Goal: Task Accomplishment & Management: Manage account settings

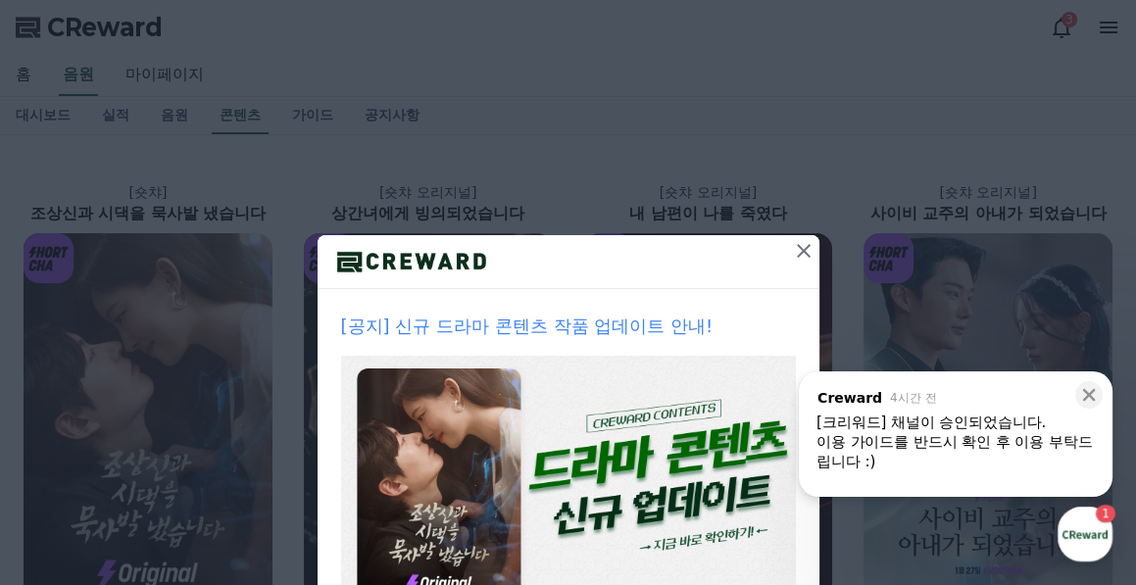
click at [792, 249] on icon at bounding box center [804, 251] width 24 height 24
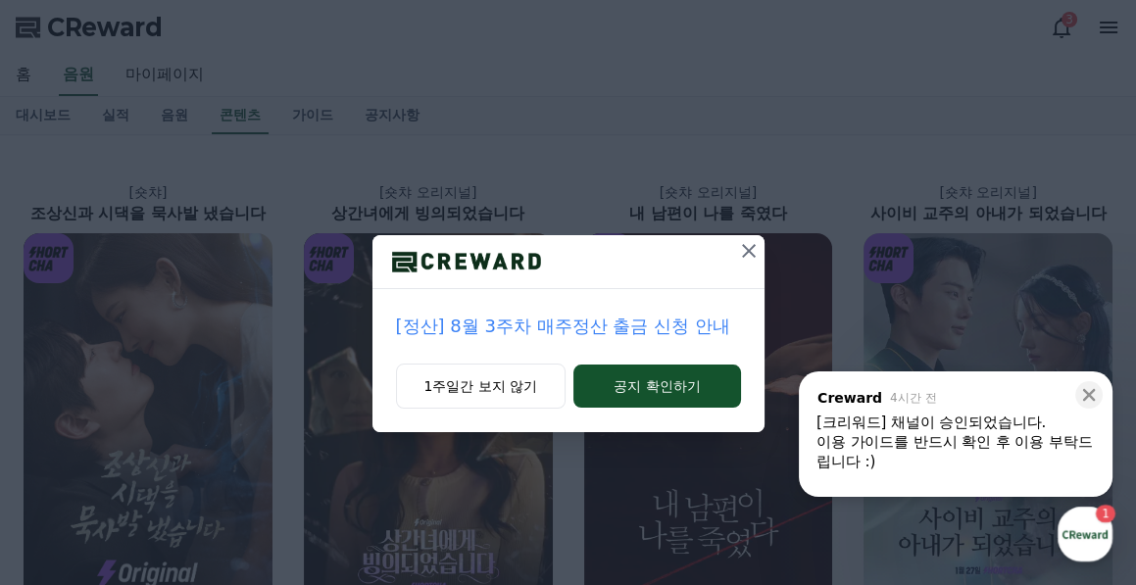
click at [750, 245] on icon at bounding box center [749, 251] width 24 height 24
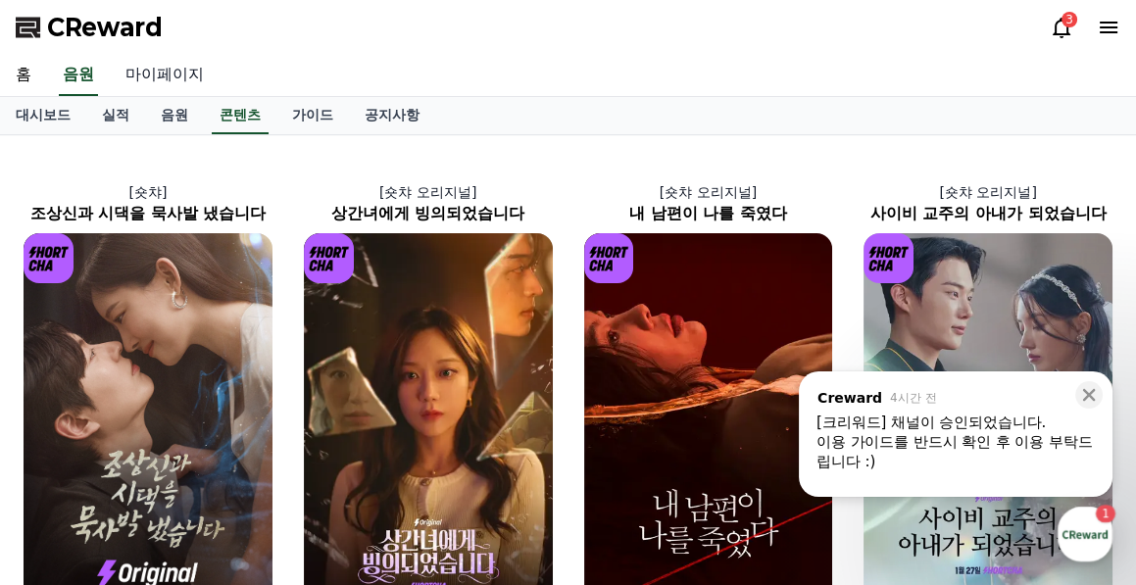
click at [148, 72] on link "마이페이지" at bounding box center [165, 75] width 110 height 41
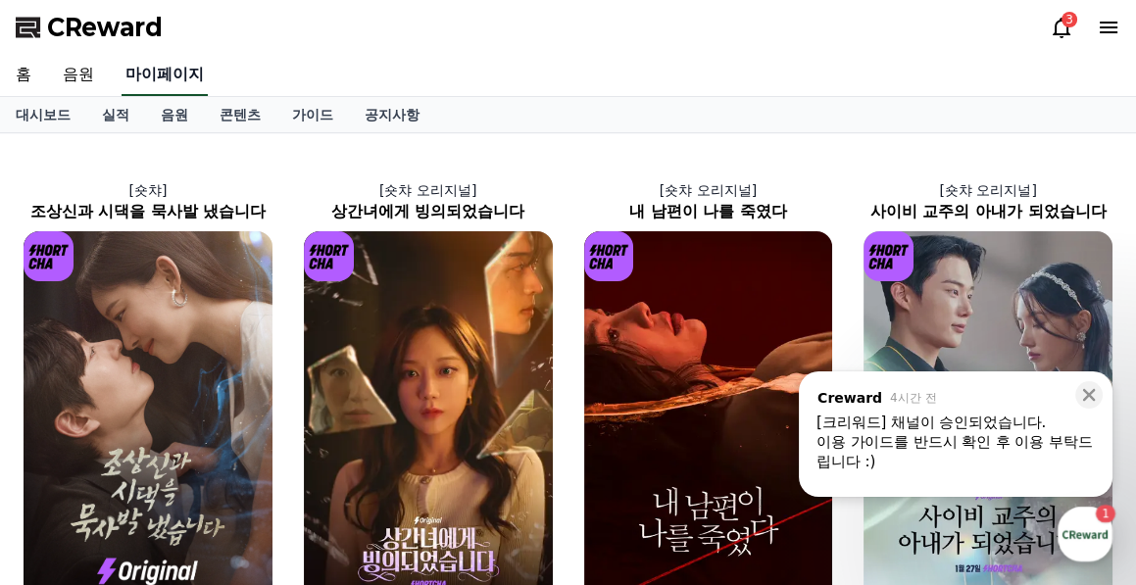
select select "**********"
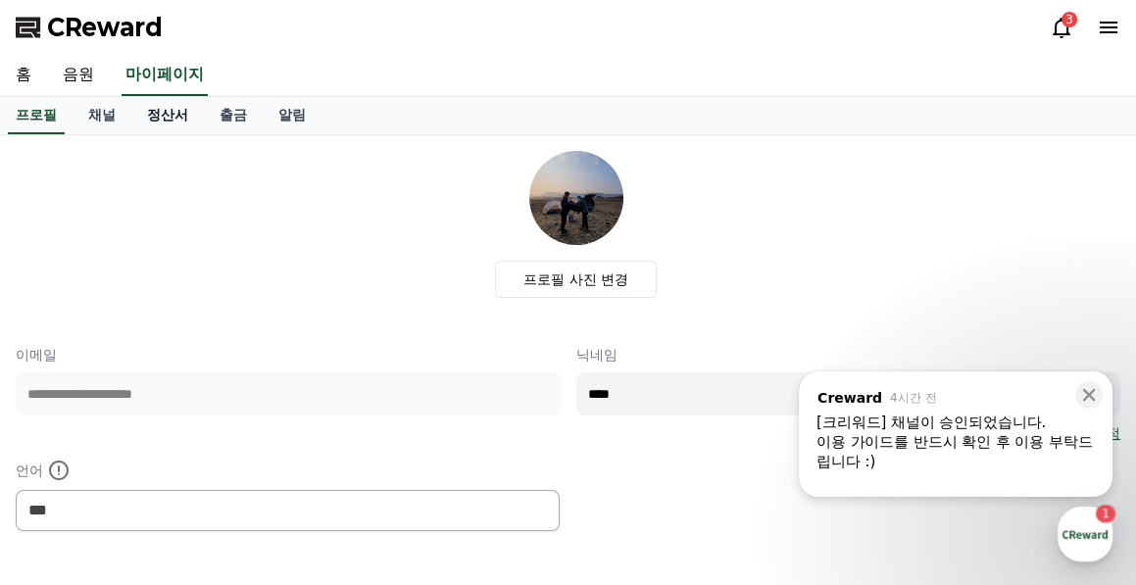
click at [153, 116] on link "정산서" at bounding box center [167, 115] width 73 height 37
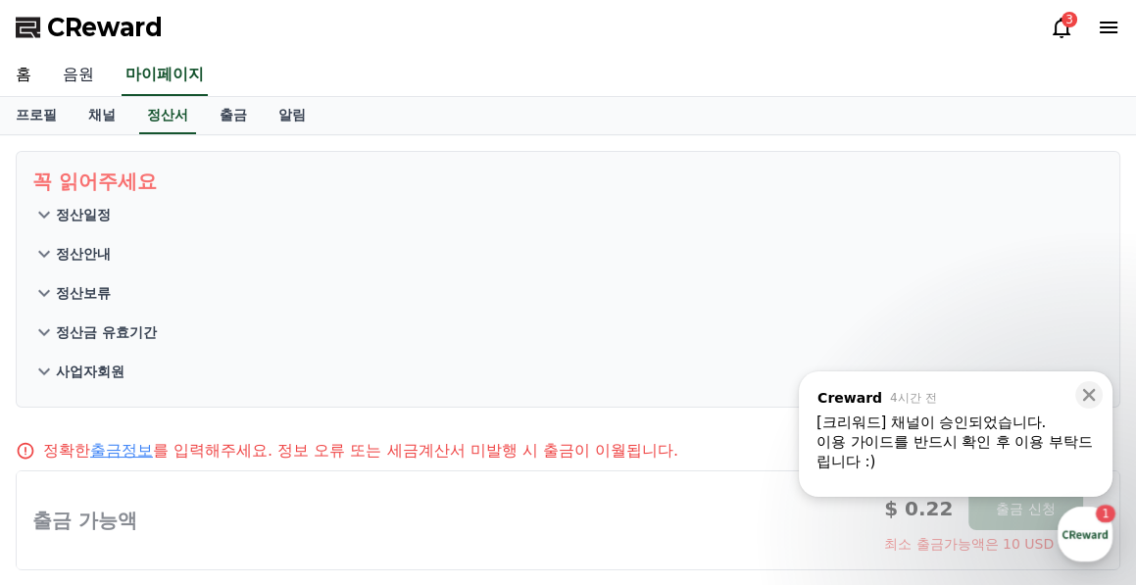
click at [75, 74] on link "음원" at bounding box center [78, 75] width 63 height 41
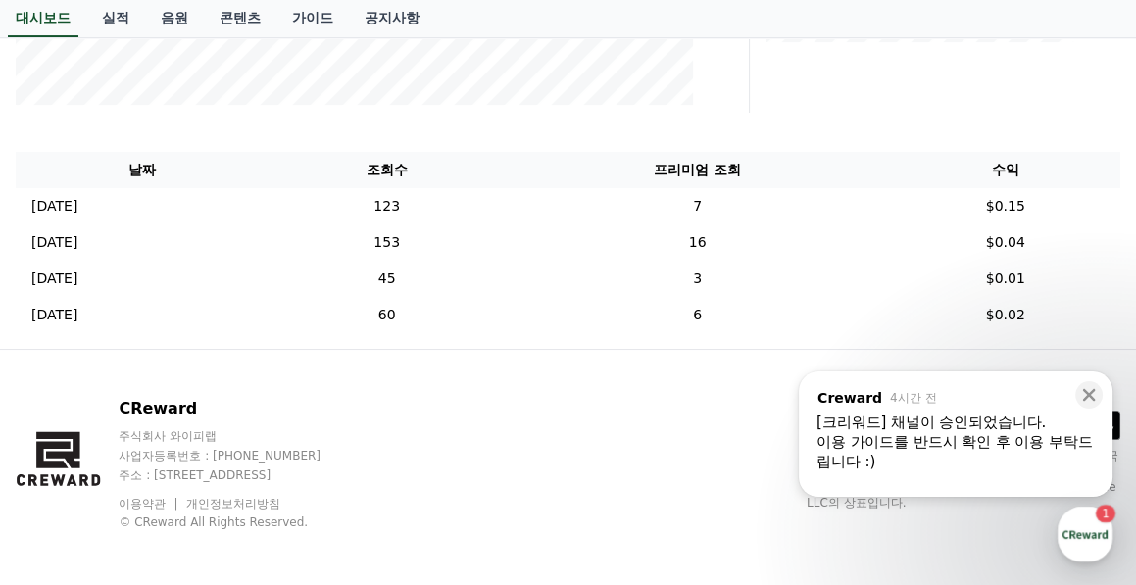
scroll to position [597, 0]
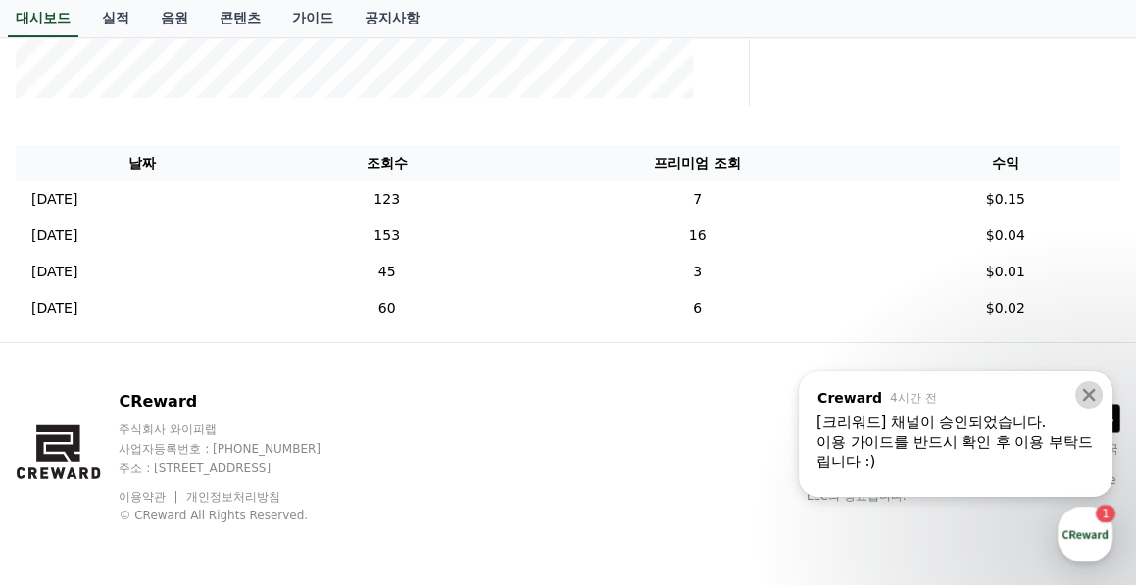
click at [1088, 394] on icon at bounding box center [1089, 395] width 13 height 13
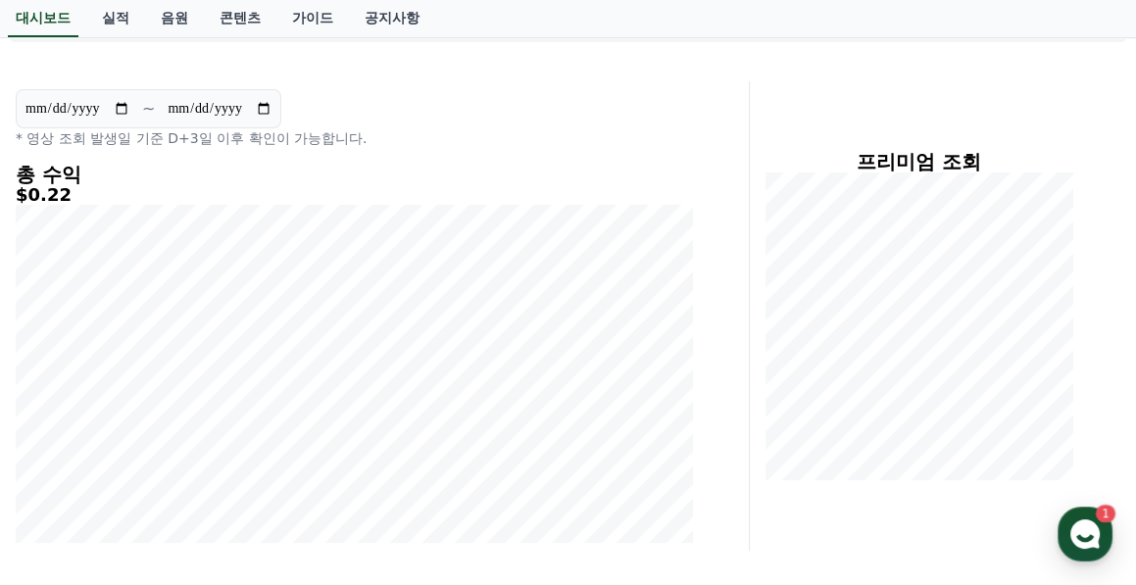
scroll to position [0, 0]
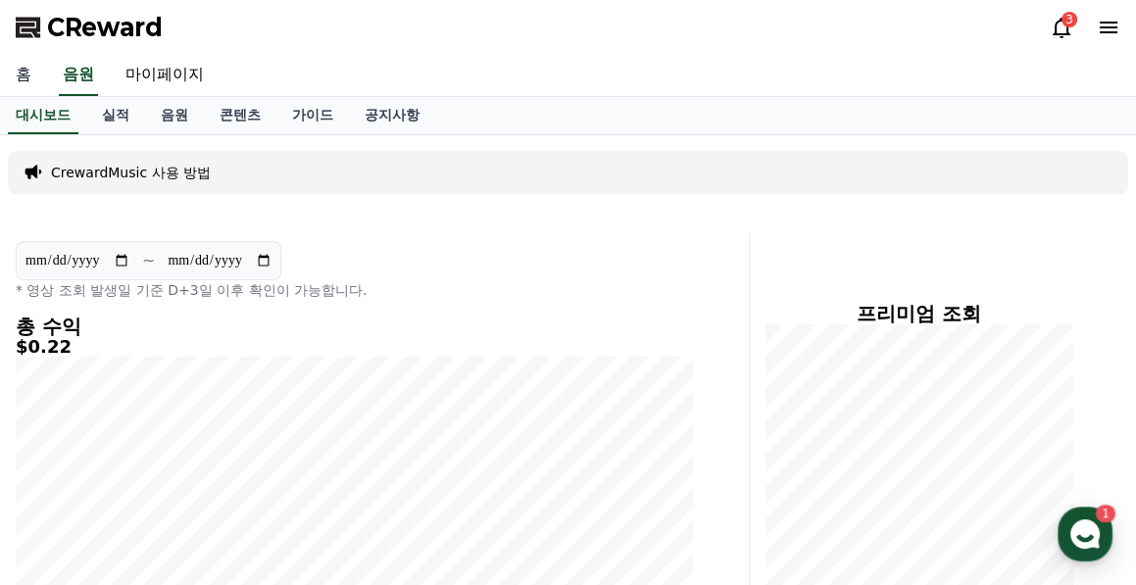
click at [12, 73] on link "홈" at bounding box center [23, 75] width 47 height 41
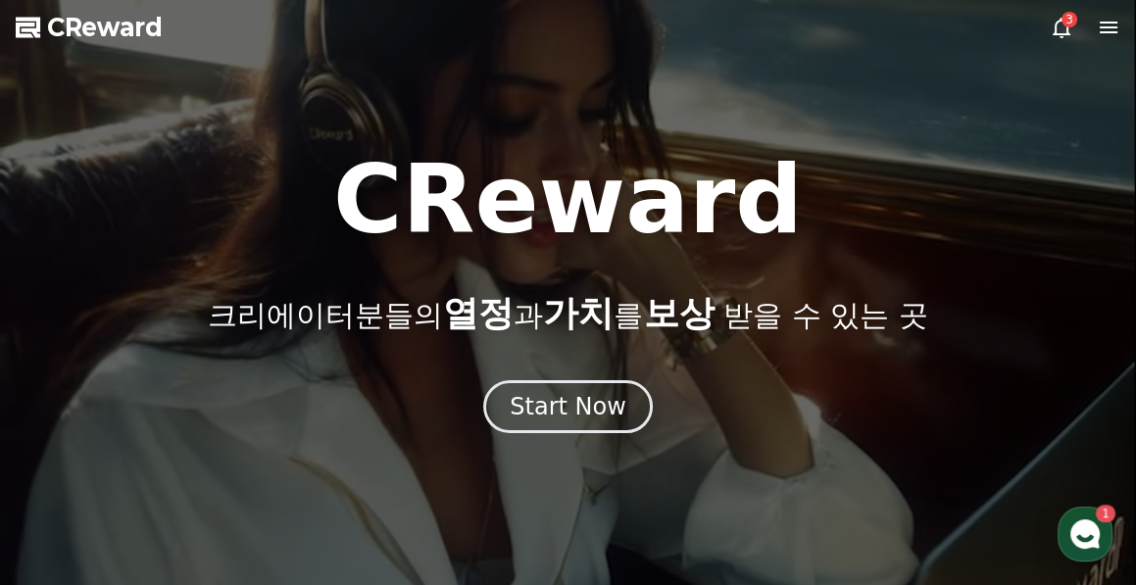
click at [1108, 25] on icon at bounding box center [1108, 28] width 24 height 24
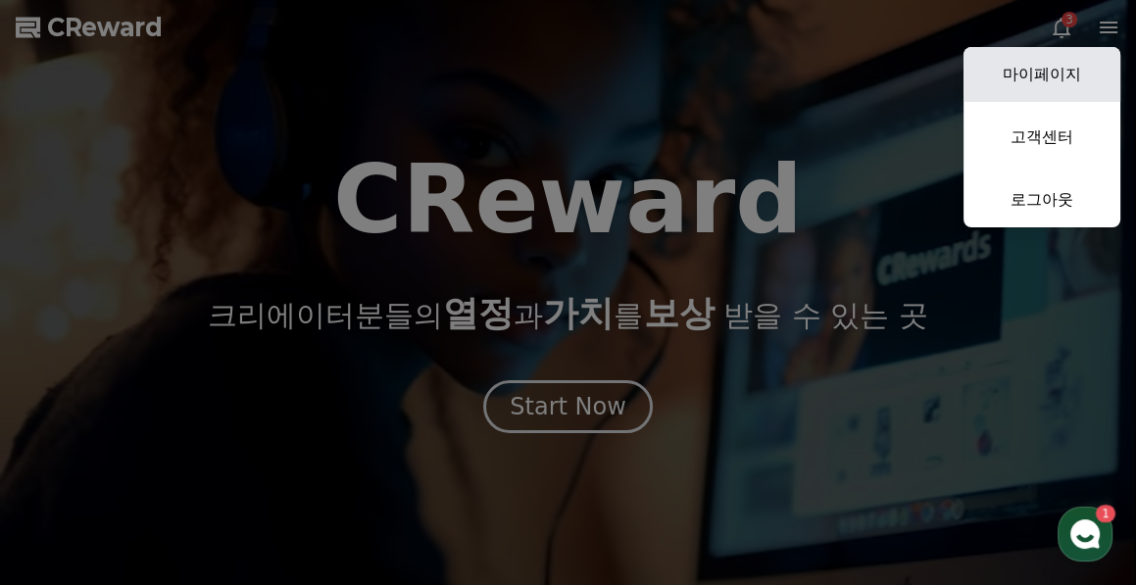
click at [1073, 69] on link "마이페이지" at bounding box center [1041, 74] width 157 height 55
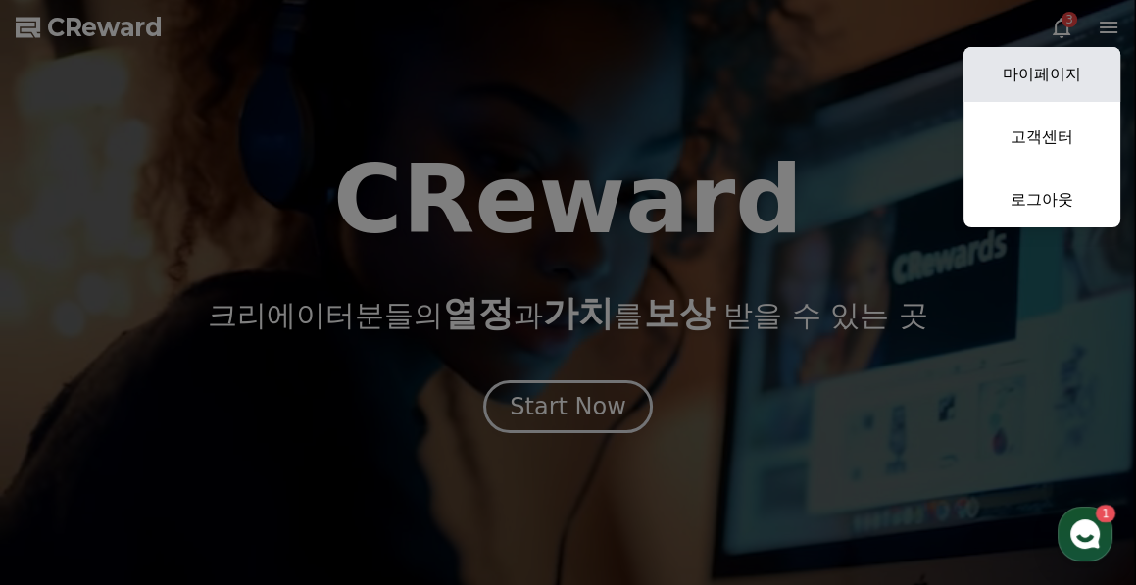
select select "**********"
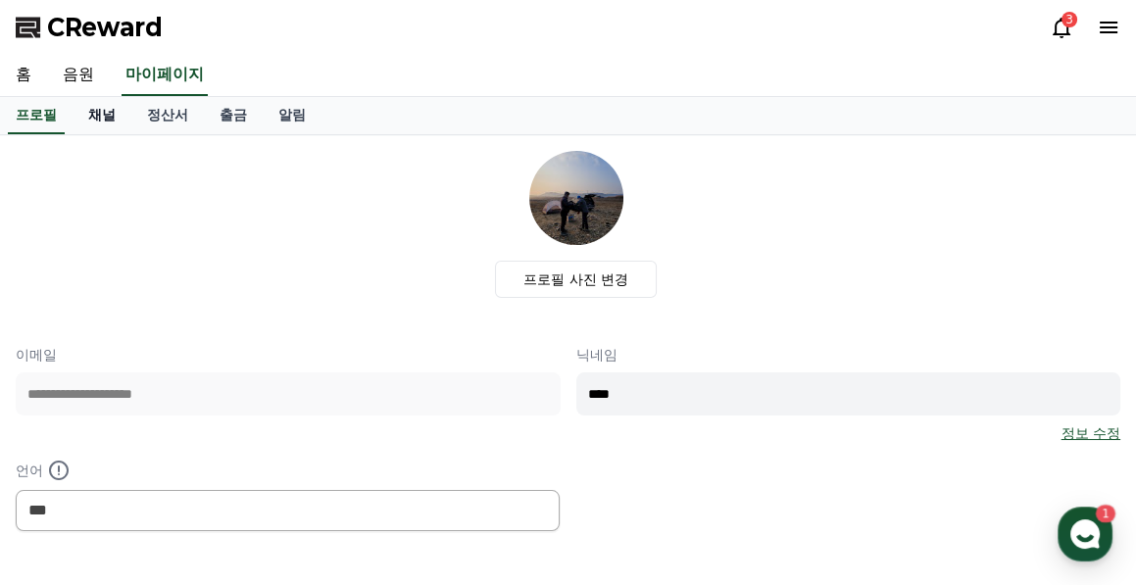
click at [101, 113] on link "채널" at bounding box center [102, 115] width 59 height 37
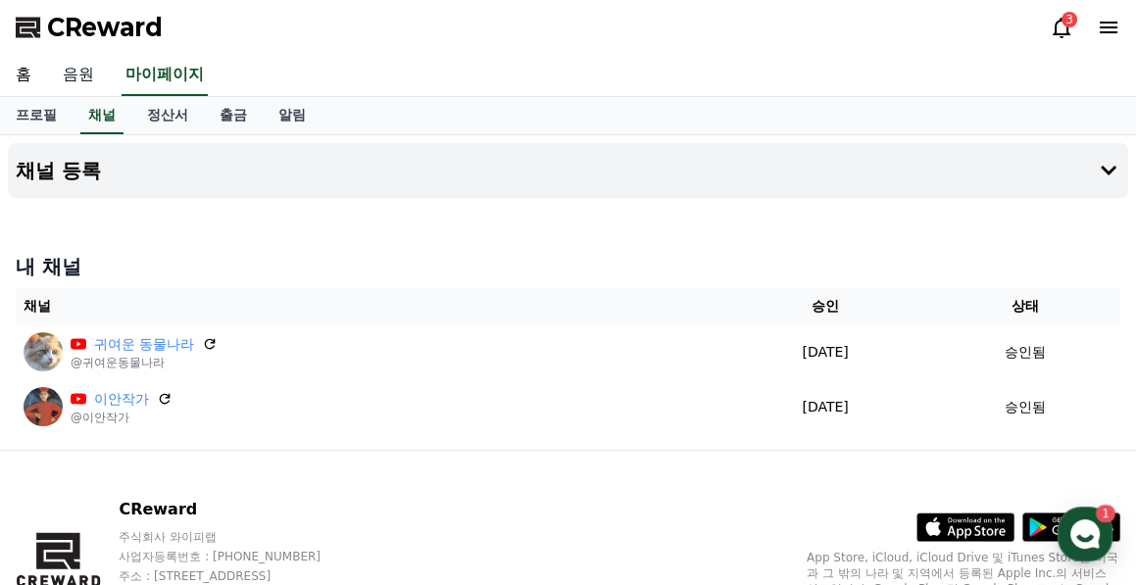
click at [78, 80] on link "음원" at bounding box center [78, 75] width 63 height 41
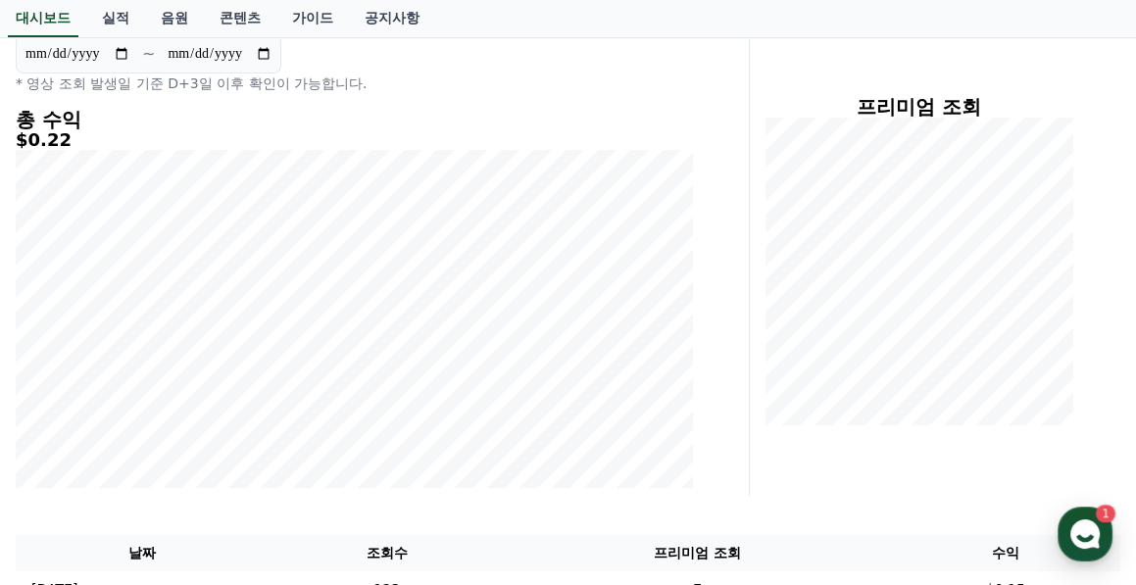
scroll to position [157, 0]
